Goal: Transaction & Acquisition: Purchase product/service

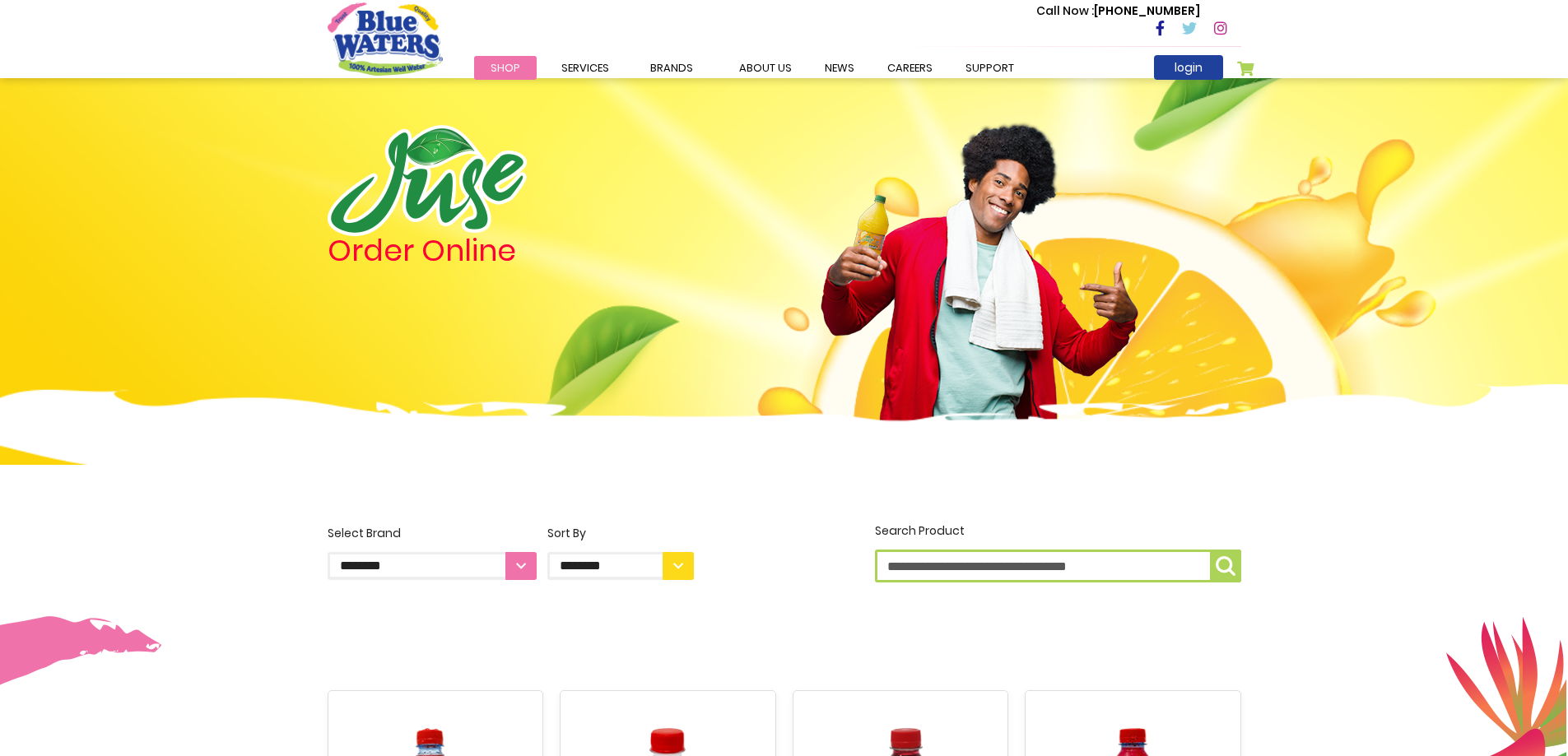
scroll to position [905, 0]
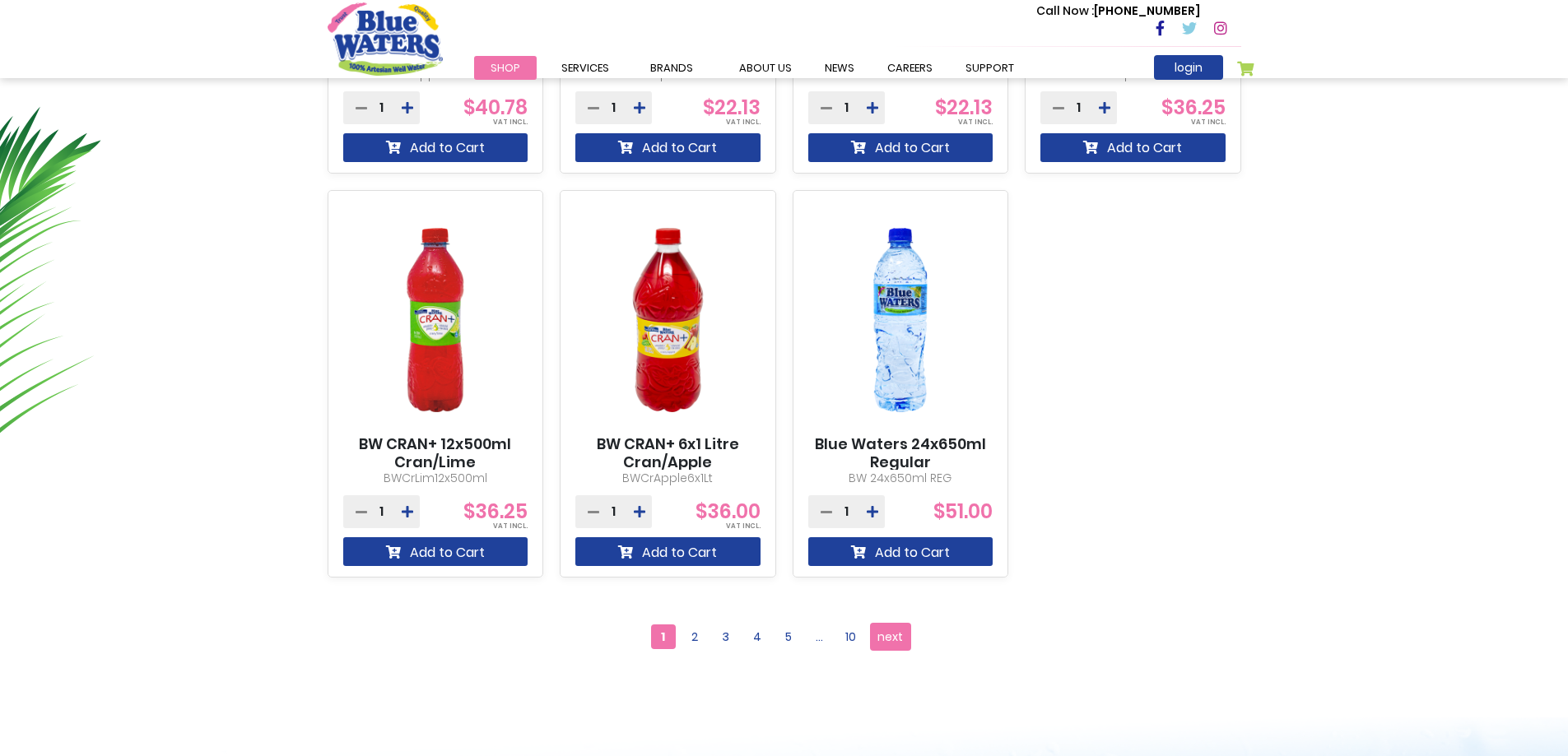
click at [687, 632] on span "2" at bounding box center [695, 637] width 25 height 25
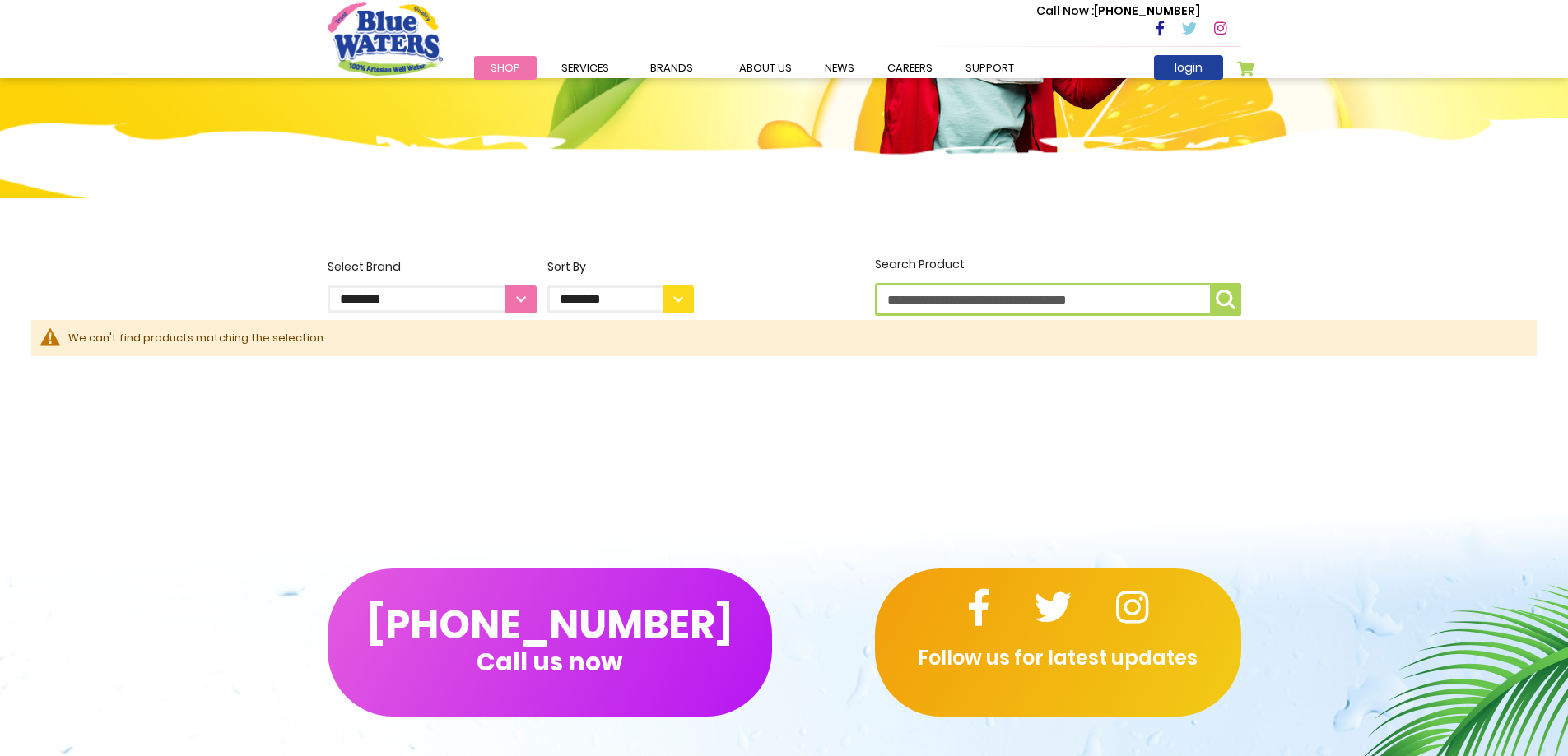
scroll to position [264, 0]
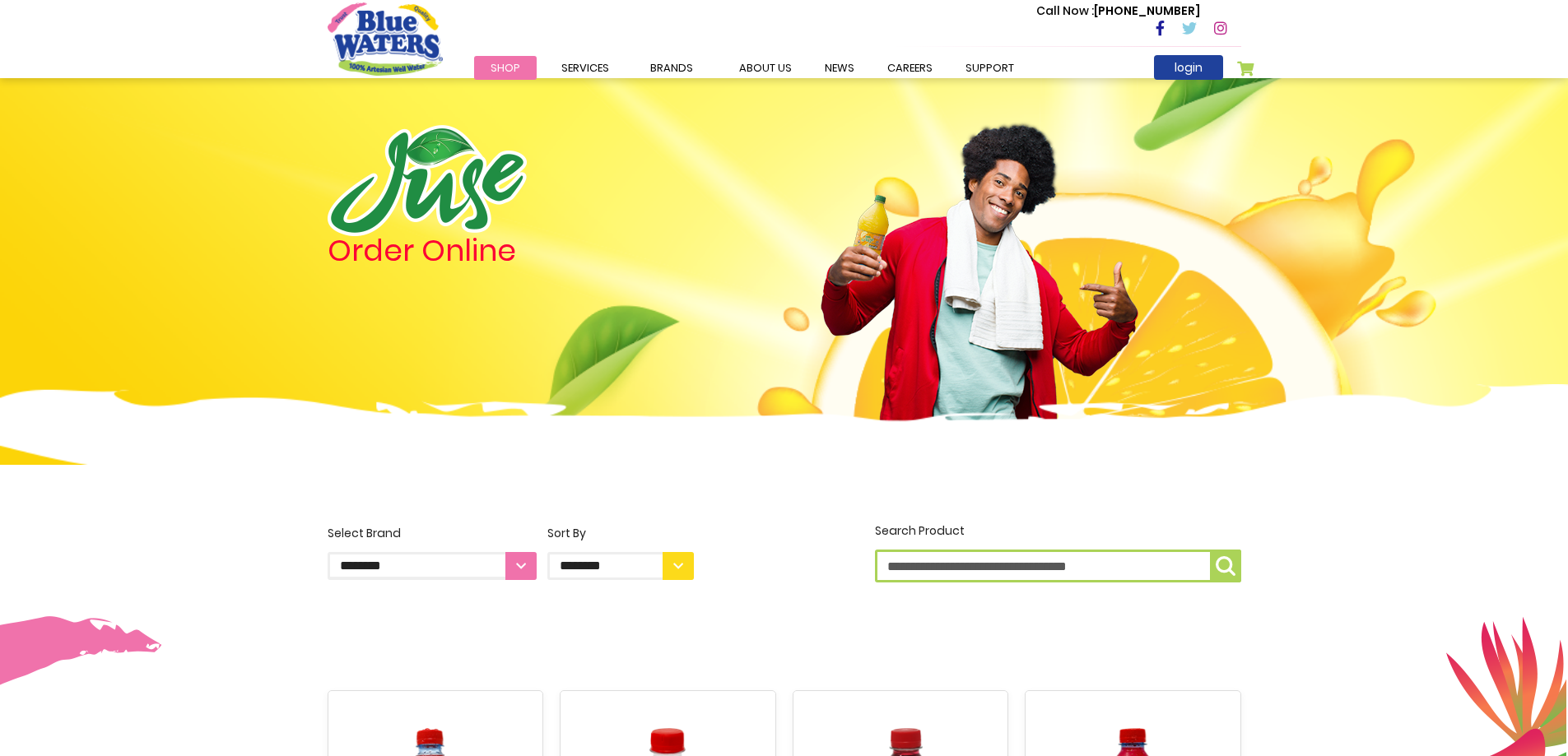
click at [683, 567] on select "**********" at bounding box center [620, 566] width 146 height 28
click at [423, 561] on select "**********" at bounding box center [432, 566] width 209 height 28
select select "**********"
click at [327, 552] on select "**********" at bounding box center [432, 566] width 209 height 28
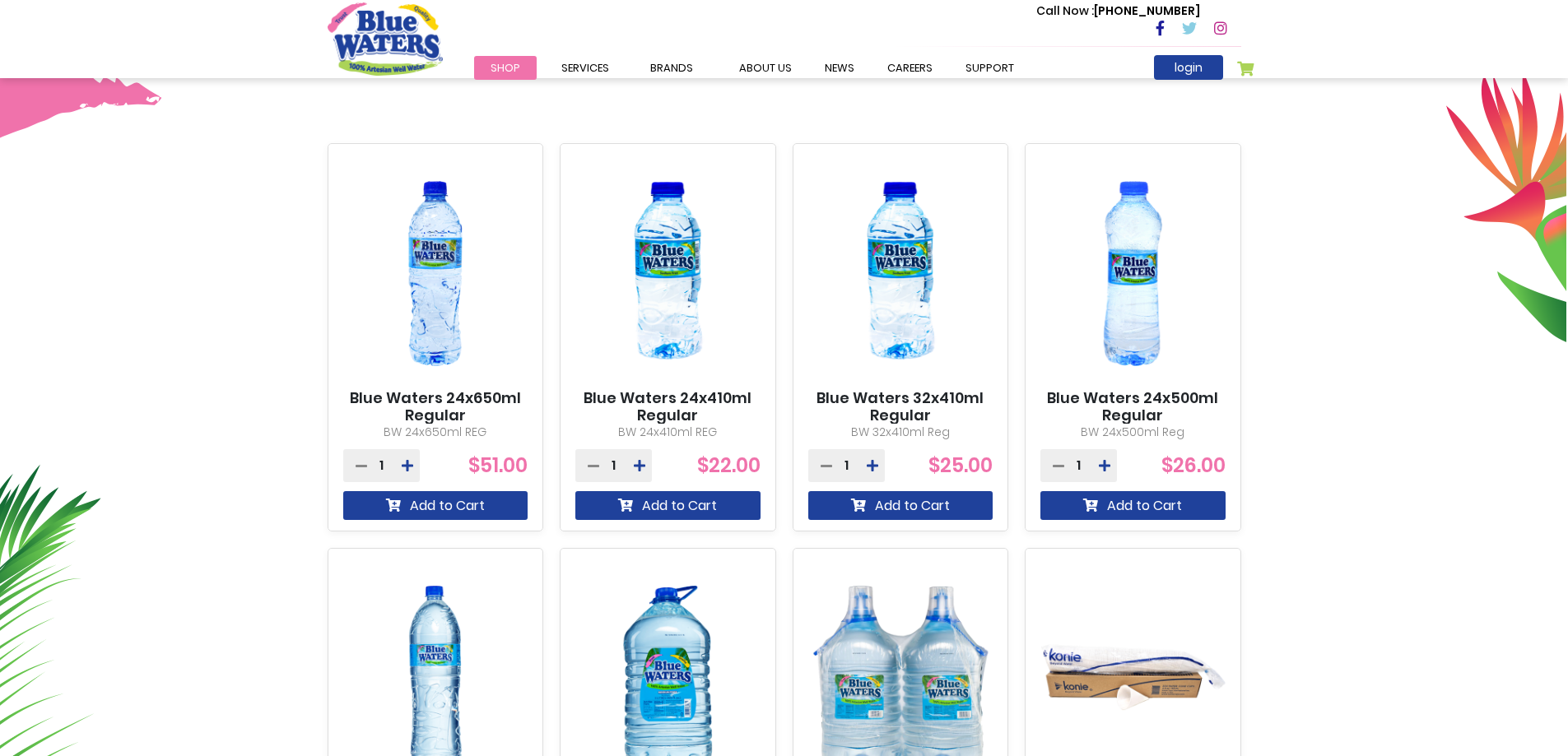
scroll to position [576, 0]
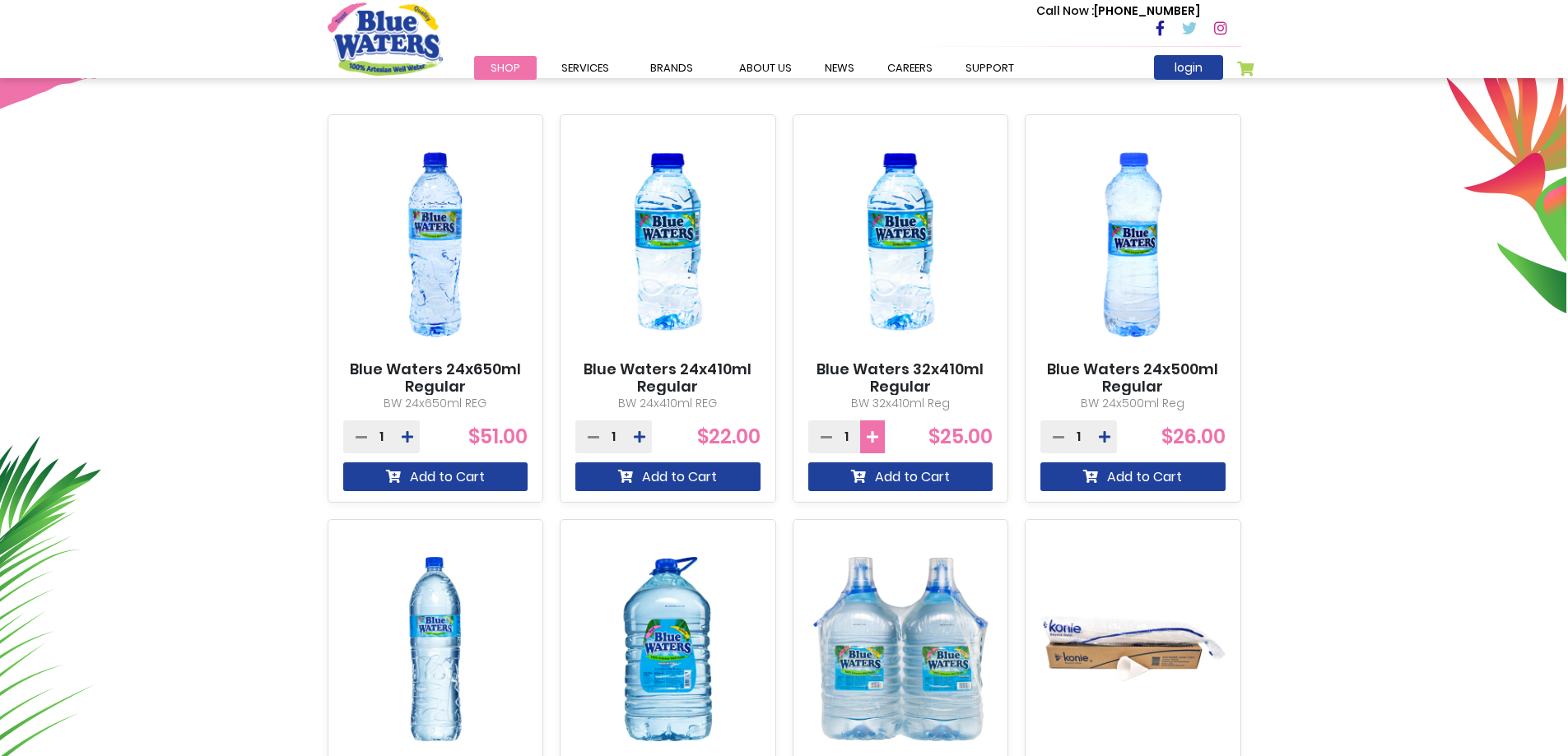
click at [877, 434] on icon at bounding box center [872, 437] width 11 height 13
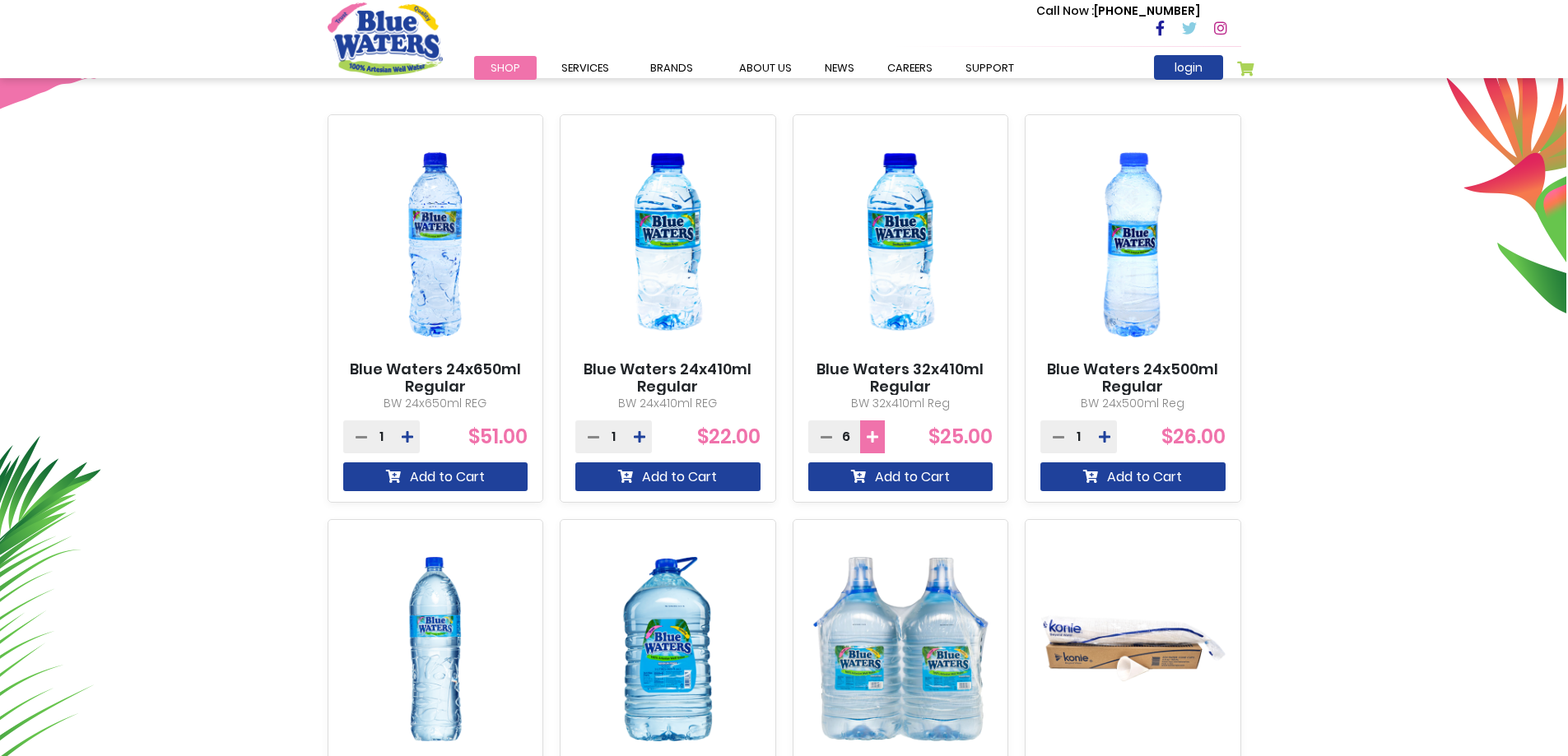
click at [877, 434] on icon at bounding box center [872, 437] width 11 height 13
click at [878, 432] on icon at bounding box center [872, 437] width 11 height 13
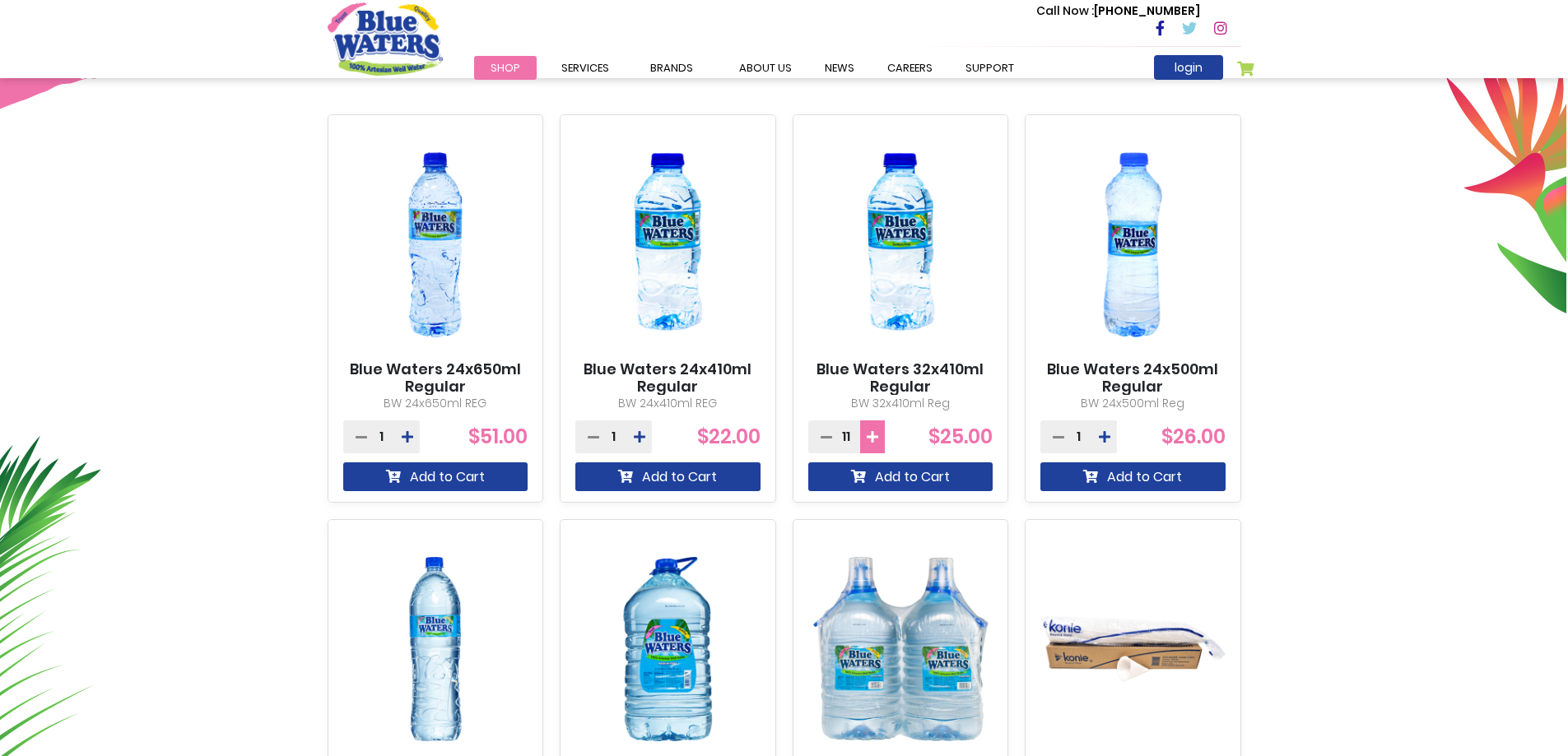
click at [878, 432] on icon at bounding box center [872, 437] width 11 height 13
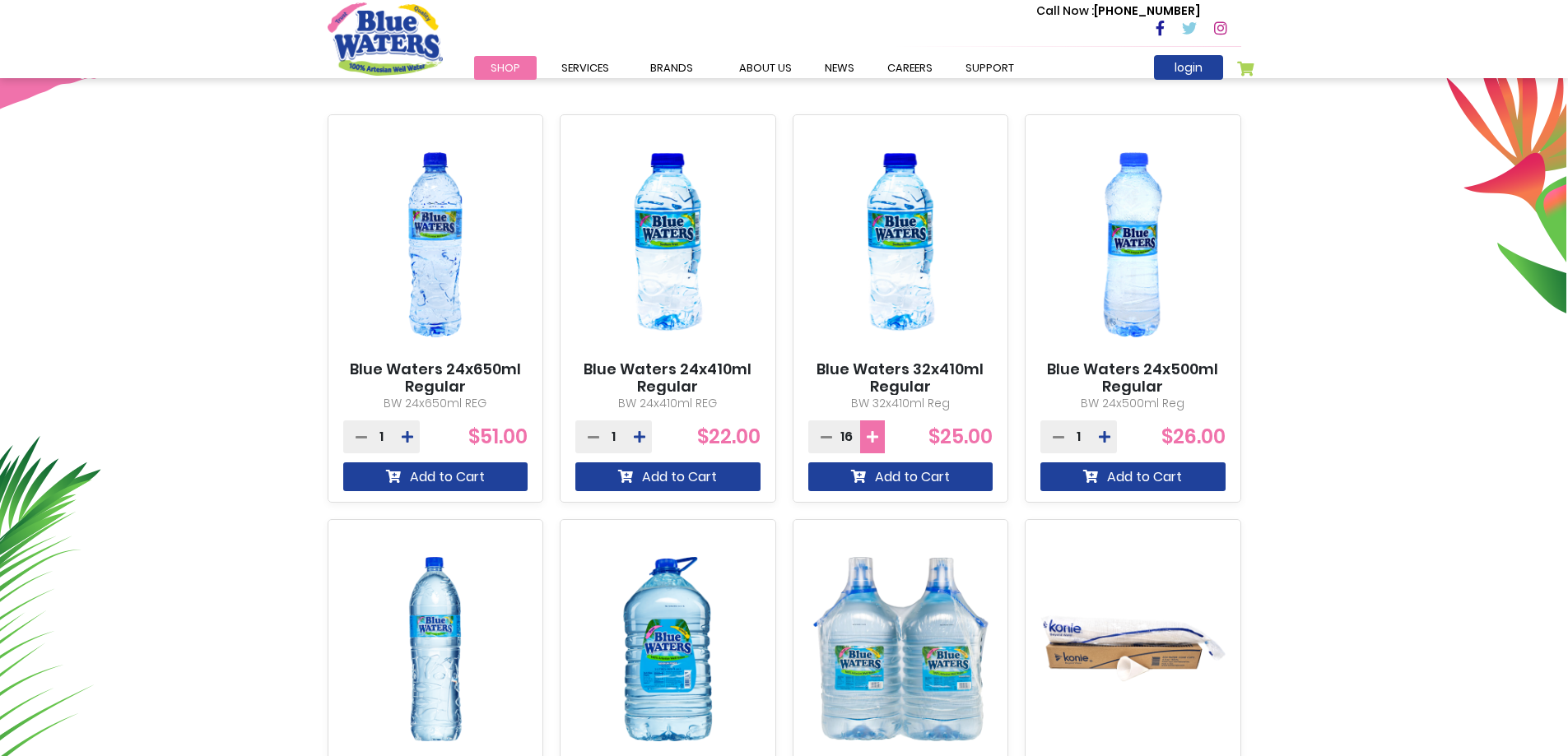
click at [878, 432] on icon at bounding box center [872, 437] width 11 height 13
click at [882, 475] on button "Add to Cart" at bounding box center [900, 477] width 185 height 29
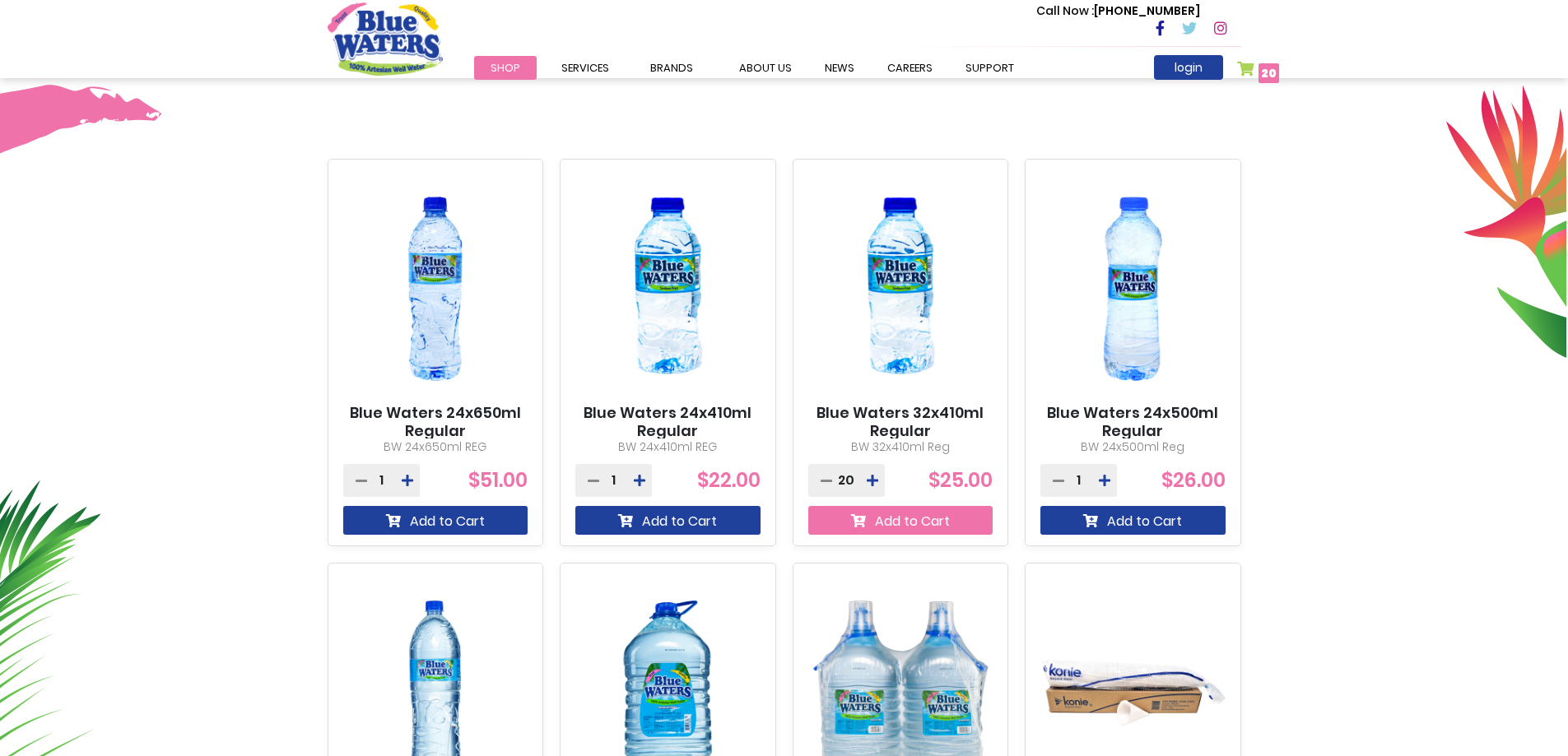
scroll to position [620, 0]
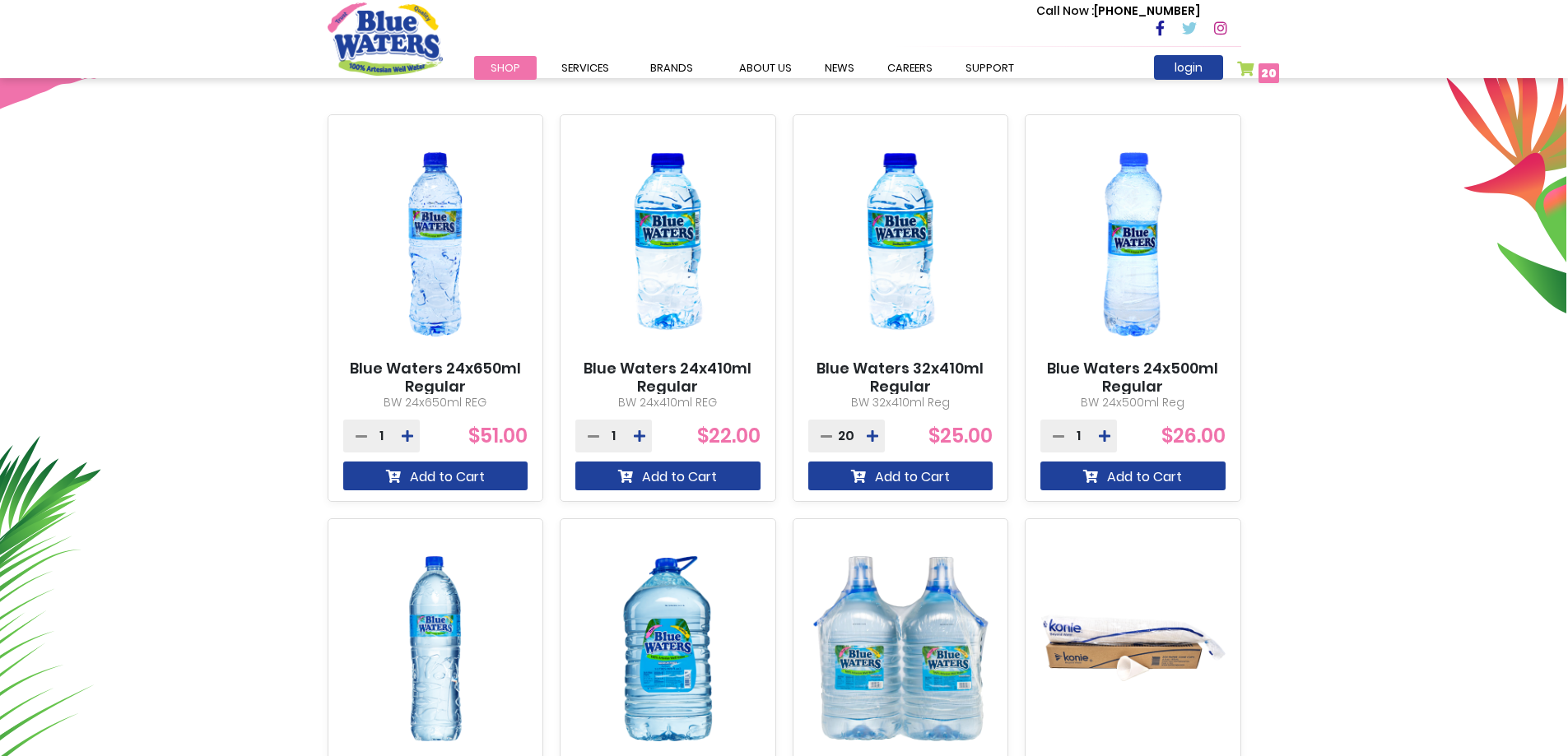
click at [1248, 68] on link "My Cart 20 20 items" at bounding box center [1258, 73] width 43 height 24
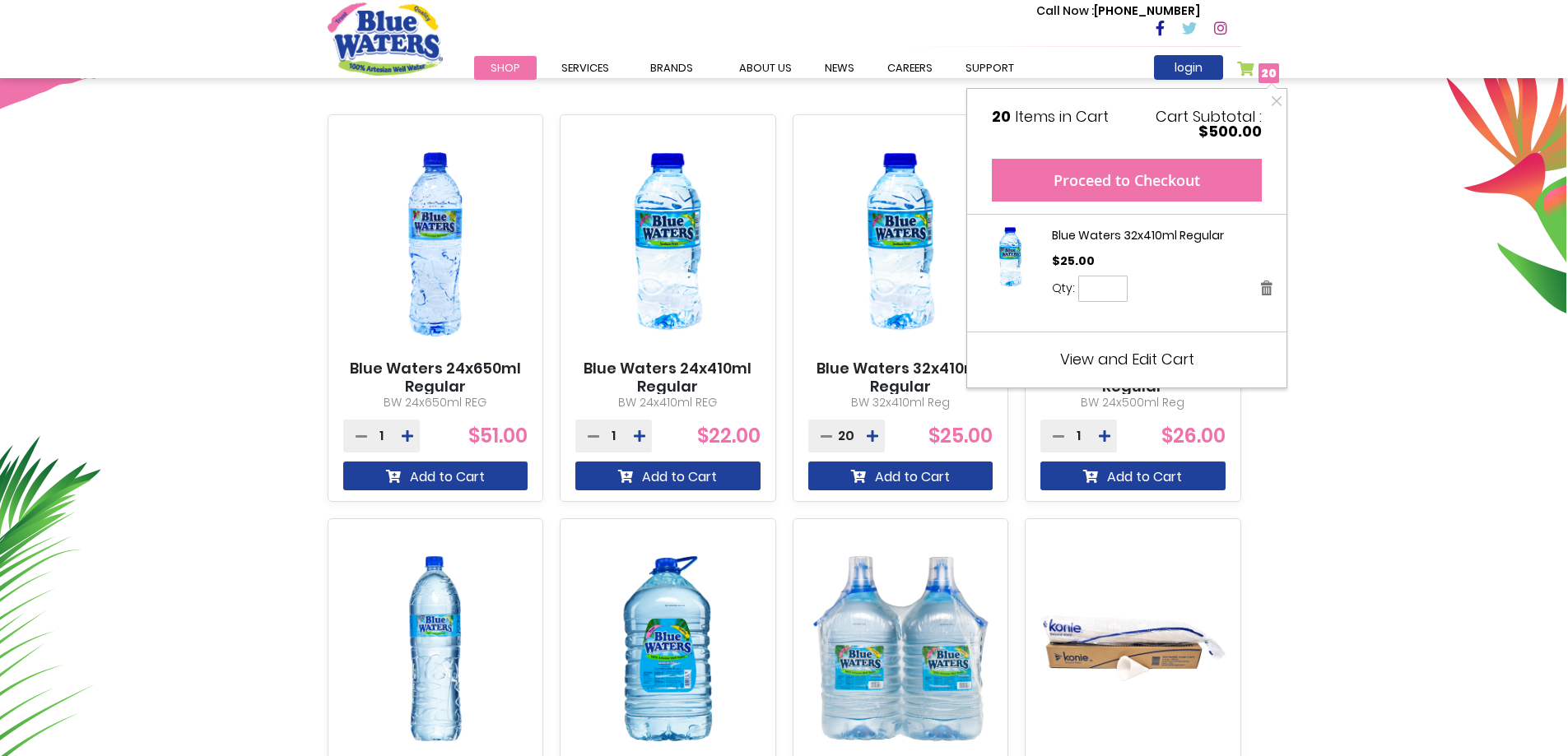
click at [1122, 173] on button "Proceed to Checkout" at bounding box center [1127, 180] width 270 height 43
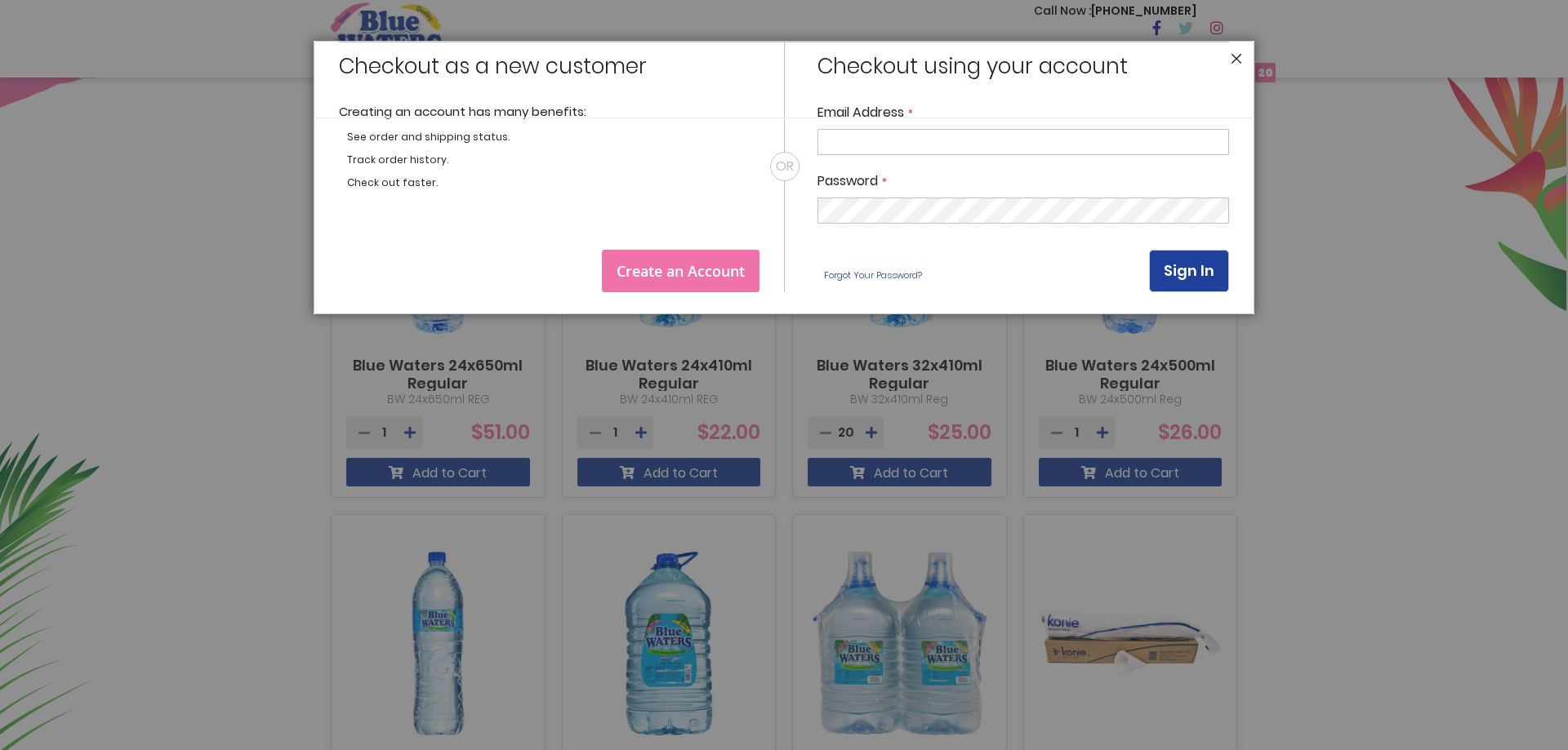
click at [1239, 55] on button "Close" at bounding box center [1237, 63] width 11 height 20
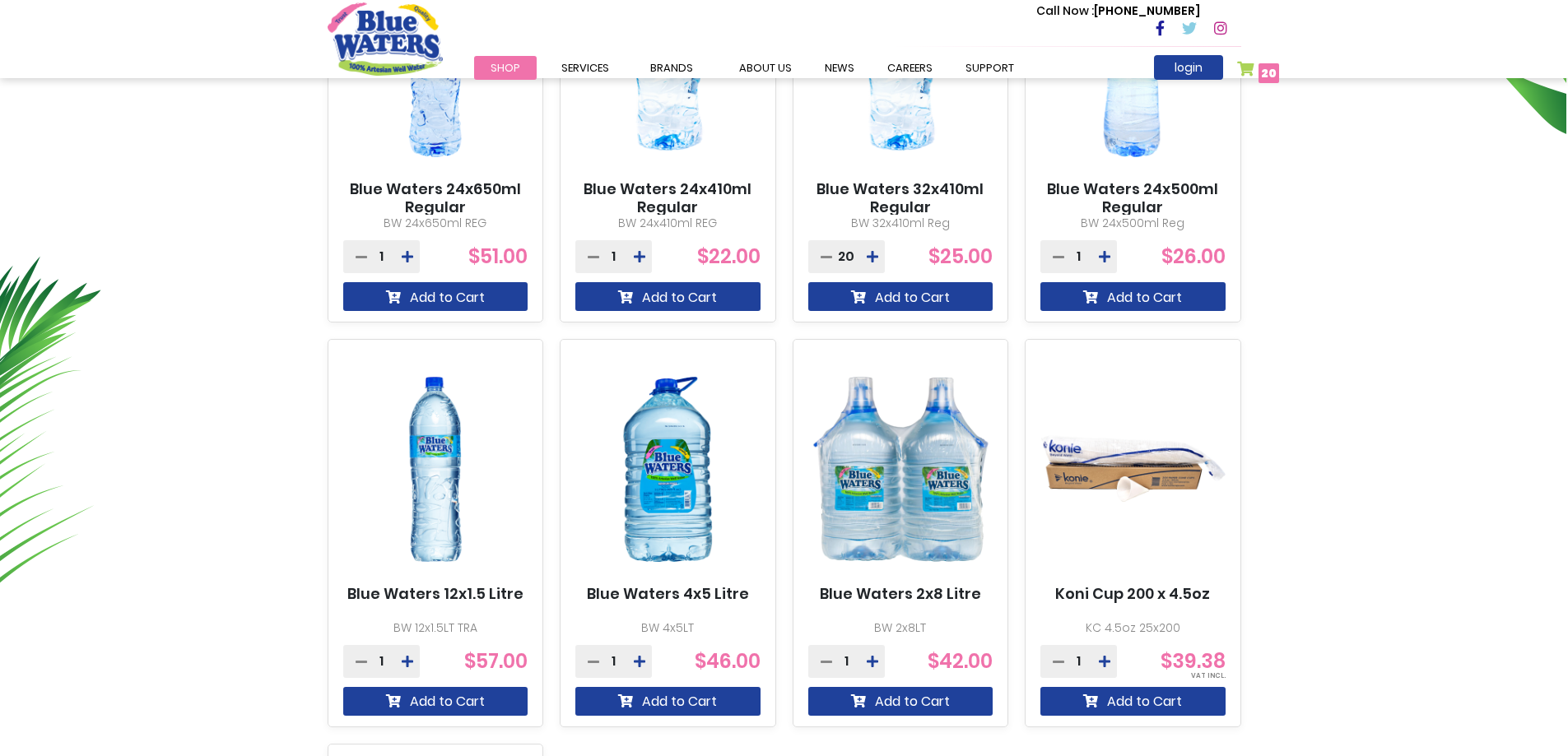
scroll to position [741, 0]
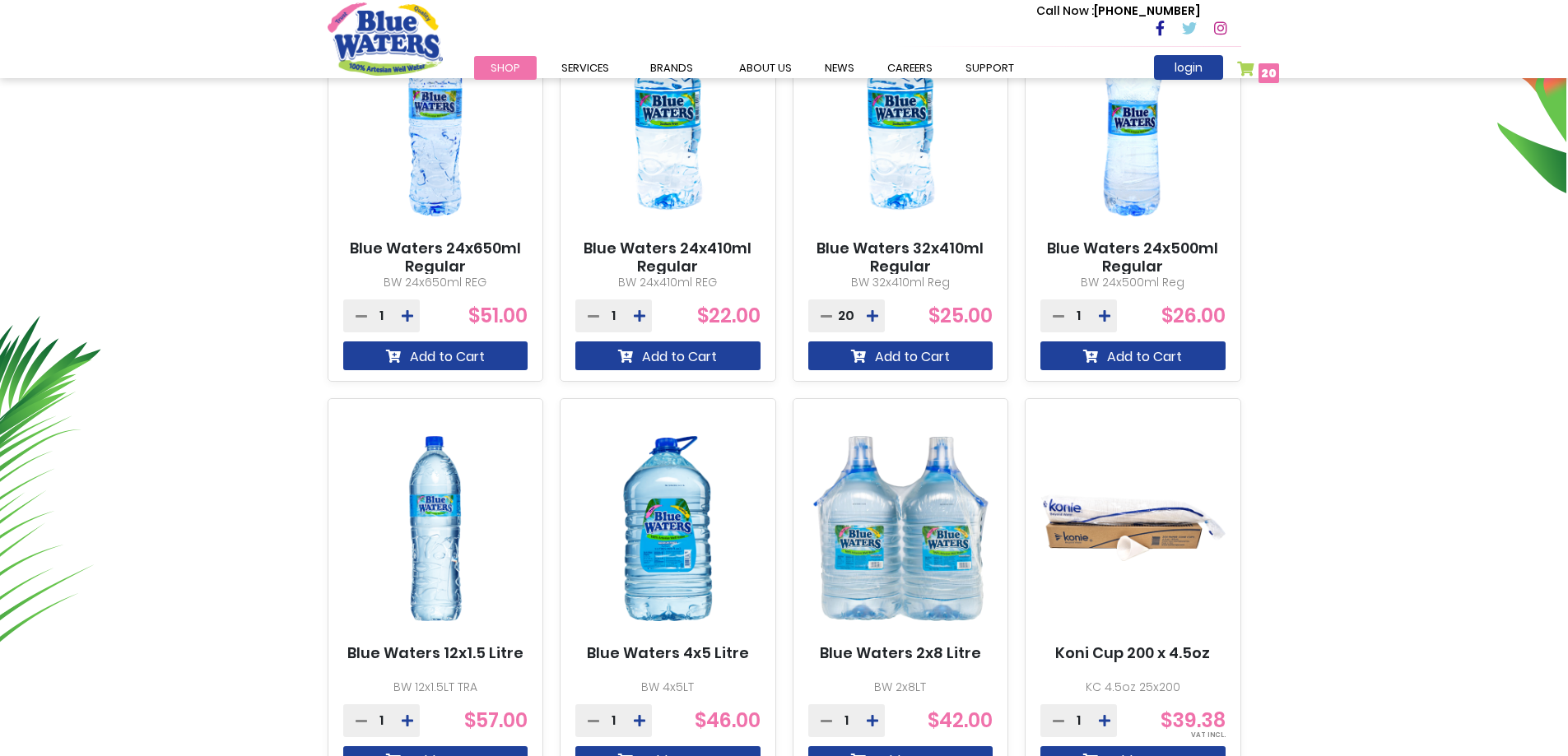
click at [1269, 73] on span "20" at bounding box center [1268, 73] width 15 height 16
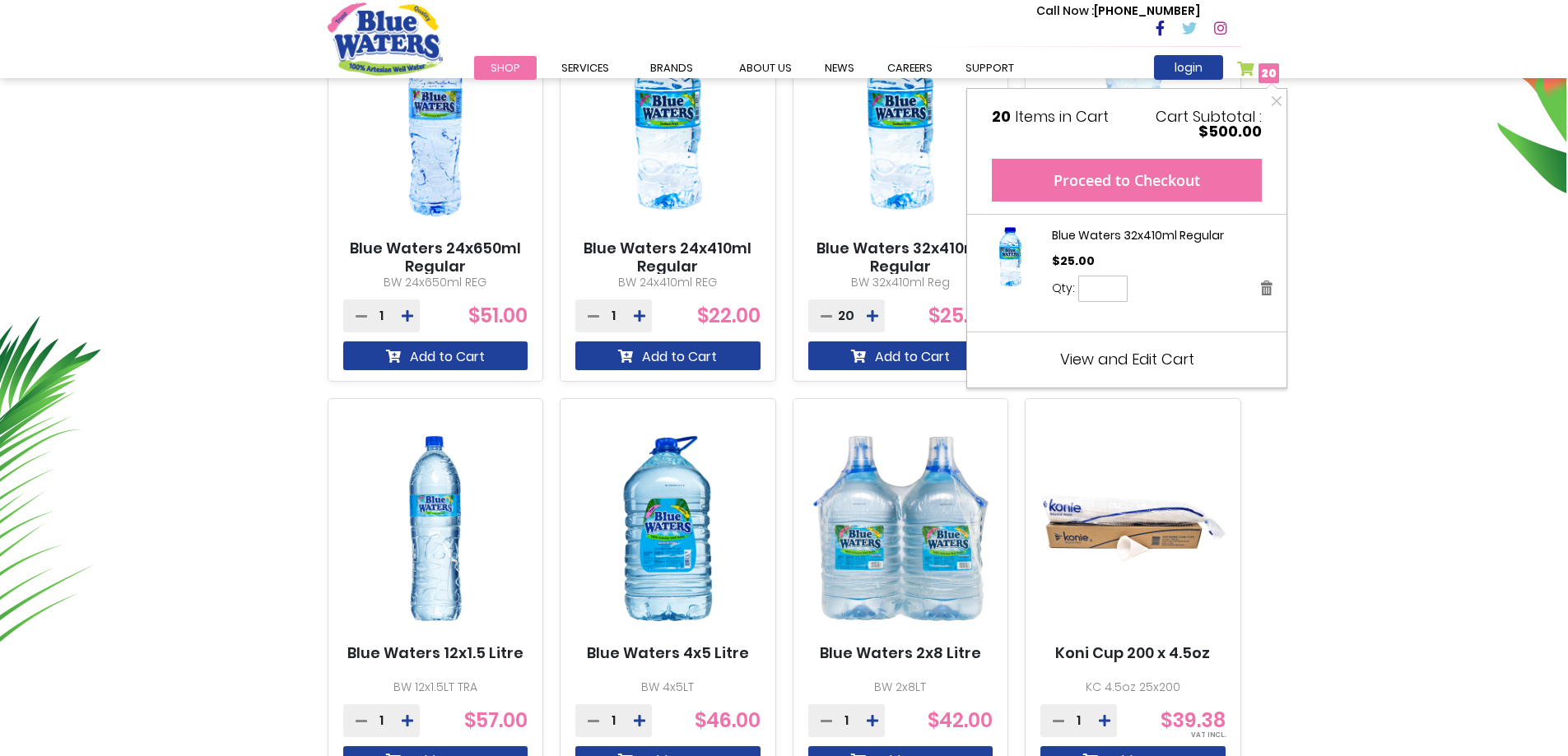
click at [1181, 167] on button "Proceed to Checkout" at bounding box center [1127, 180] width 270 height 43
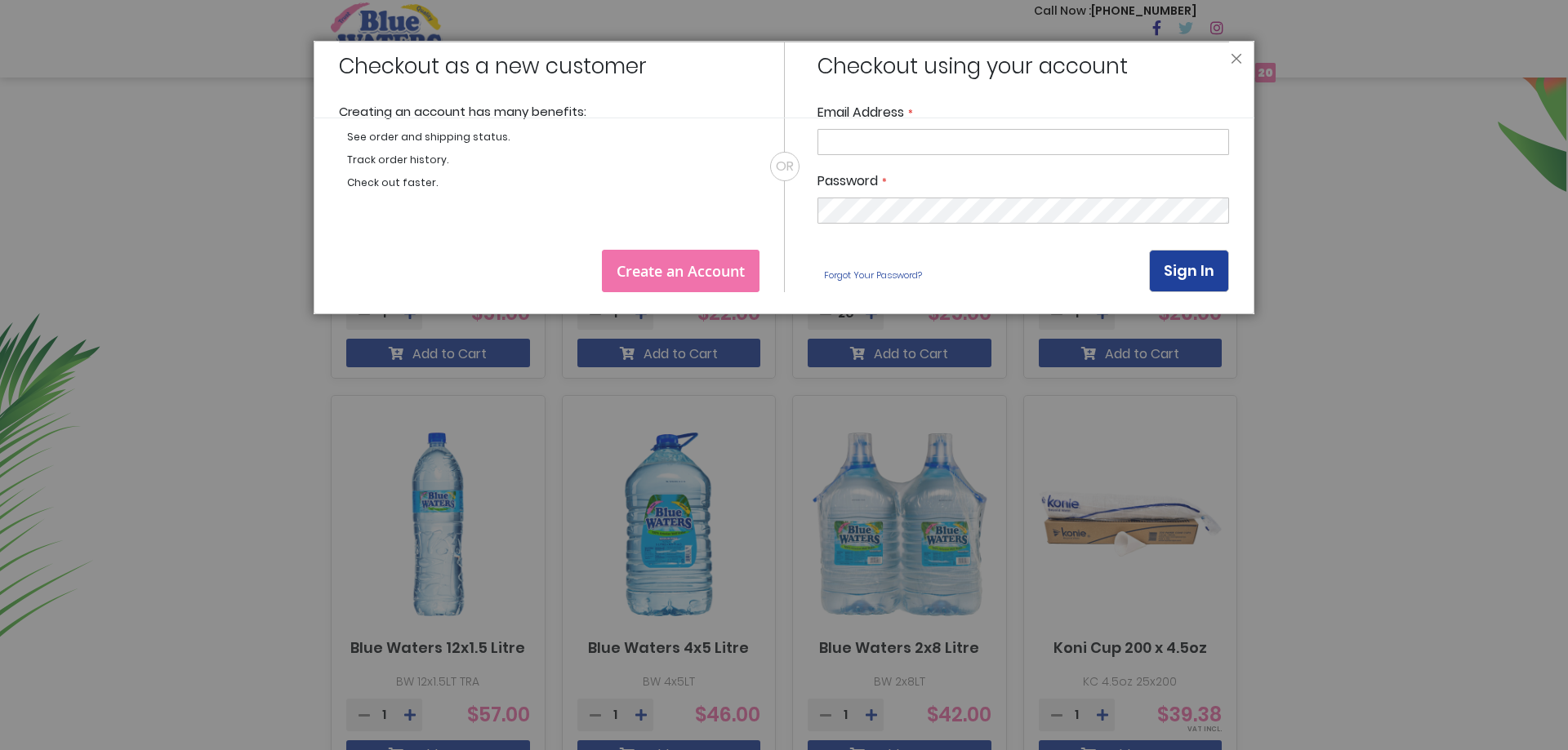
click at [1243, 66] on header "Close" at bounding box center [784, 80] width 941 height 78
click at [1240, 61] on button "Close" at bounding box center [1237, 63] width 11 height 20
